Goal: Navigation & Orientation: Find specific page/section

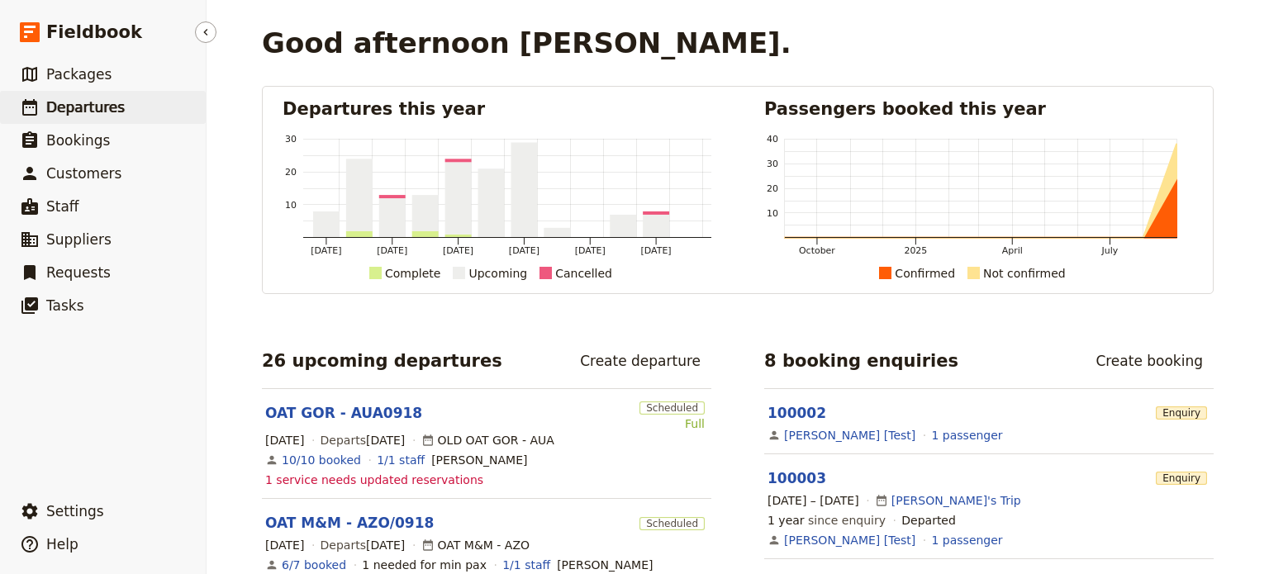
click at [78, 99] on span "Departures" at bounding box center [85, 107] width 78 height 17
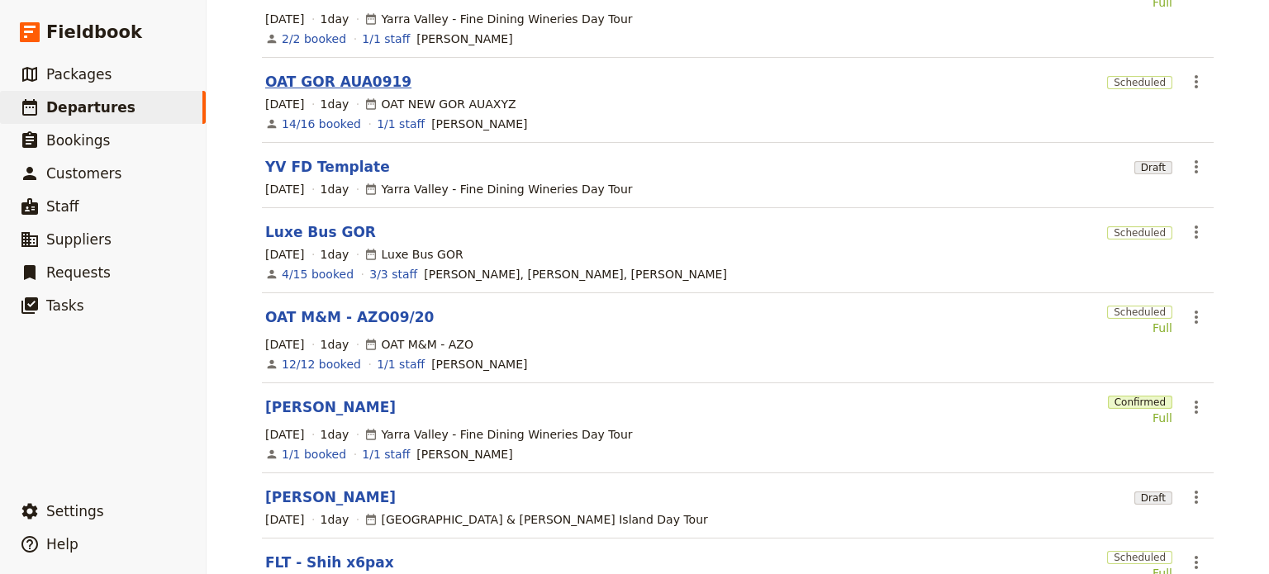
scroll to position [413, 0]
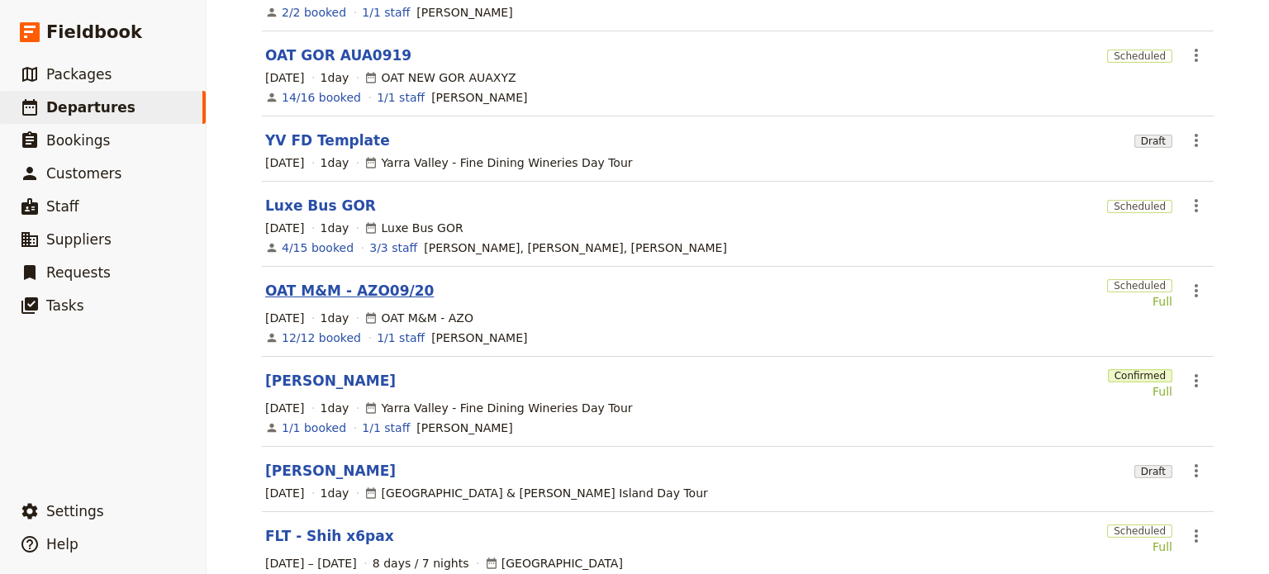
click at [311, 281] on link "OAT M&M - AZO09/20" at bounding box center [349, 291] width 169 height 20
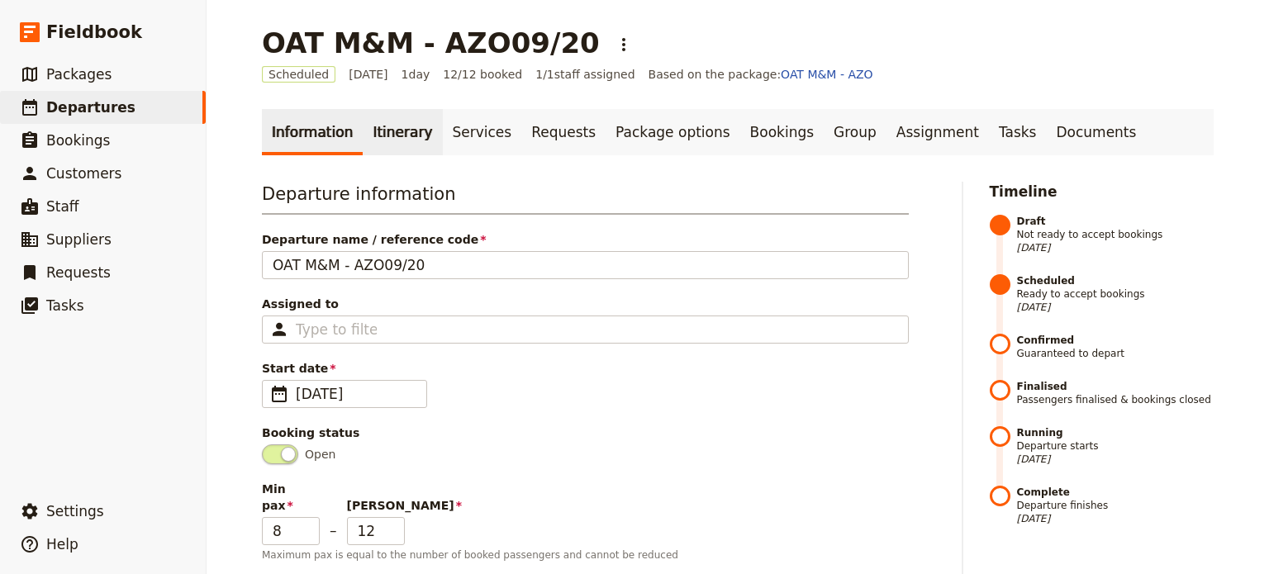
click at [370, 131] on link "Itinerary" at bounding box center [402, 132] width 79 height 46
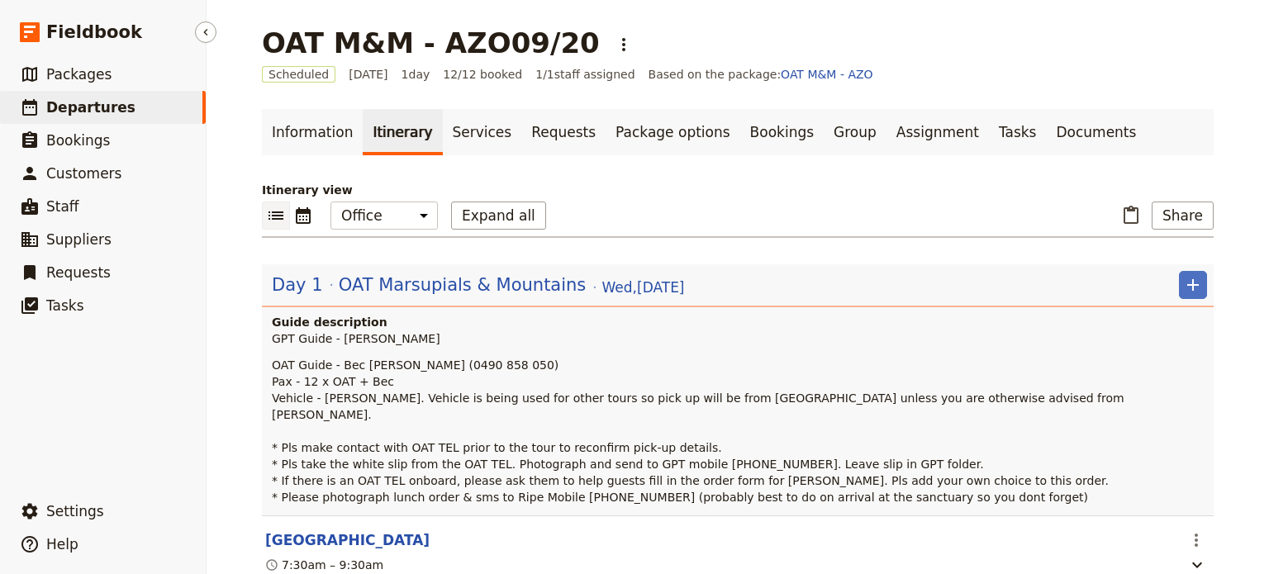
click at [102, 104] on span "Departures" at bounding box center [90, 107] width 89 height 17
